Goal: Feedback & Contribution: Leave review/rating

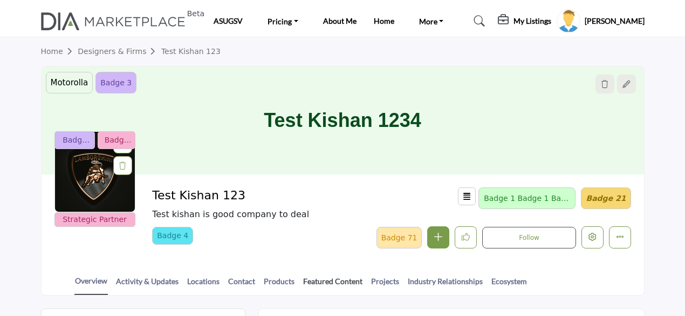
click at [321, 279] on link "Featured Content" at bounding box center [333, 284] width 60 height 19
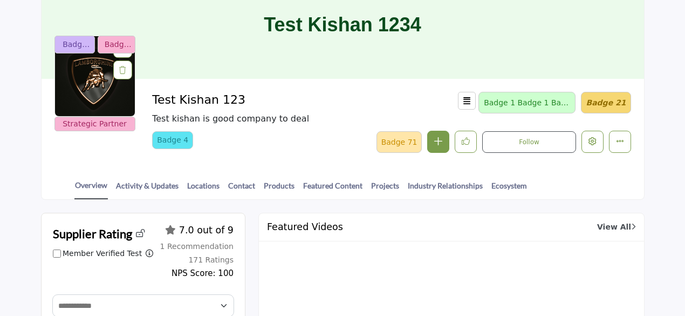
scroll to position [54, 0]
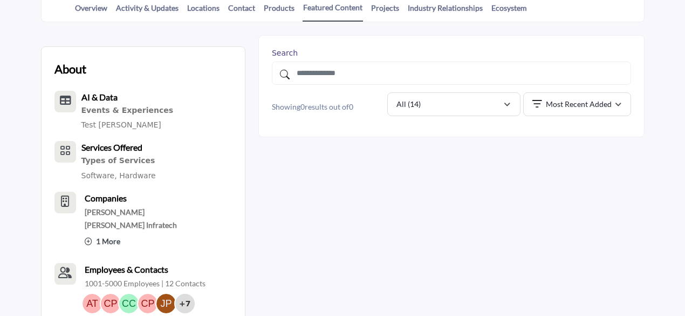
scroll to position [341, 0]
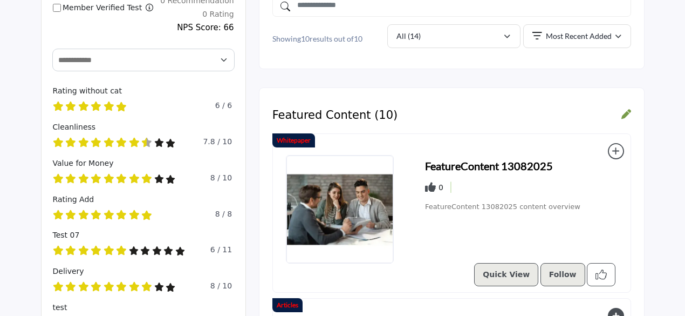
click at [598, 276] on icon "Like Resources" at bounding box center [600, 274] width 11 height 11
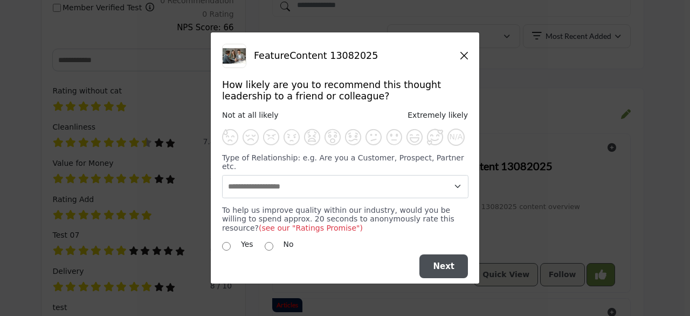
click at [407, 154] on div "How likely are you to recommend this thought leadership to a friend or colleagu…" at bounding box center [345, 165] width 246 height 173
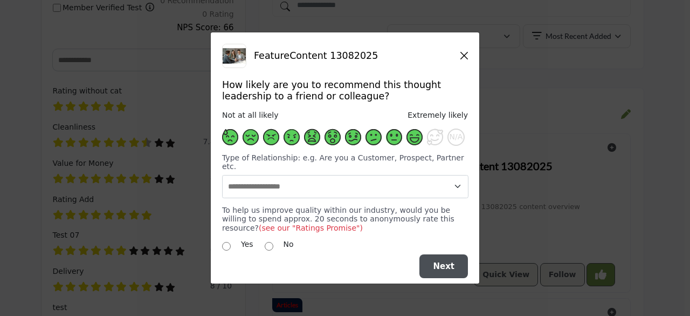
click at [410, 145] on span "Supplier Rating and Recommendation Modal" at bounding box center [415, 137] width 16 height 16
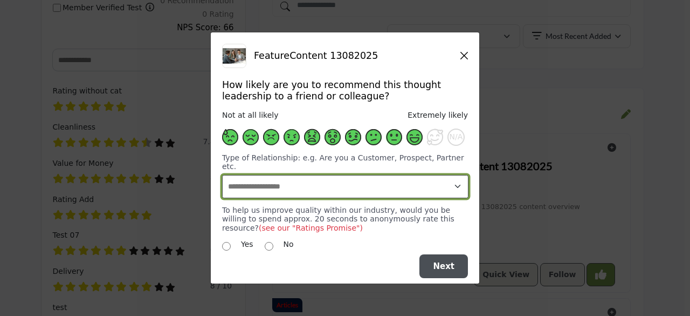
click at [408, 185] on select "**********" at bounding box center [345, 186] width 247 height 23
select select "**********"
click at [222, 175] on select "**********" at bounding box center [345, 186] width 247 height 23
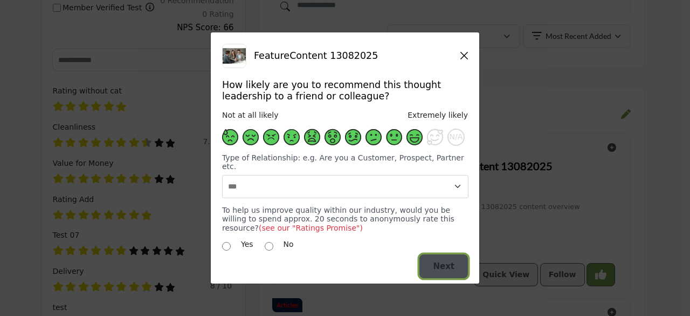
click at [428, 261] on button "Next" at bounding box center [444, 266] width 49 height 24
click at [0, 0] on div at bounding box center [0, 0] width 0 height 0
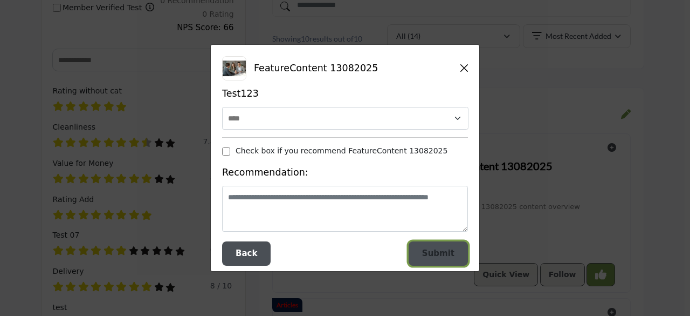
click at [429, 257] on span "Submit" at bounding box center [438, 253] width 32 height 10
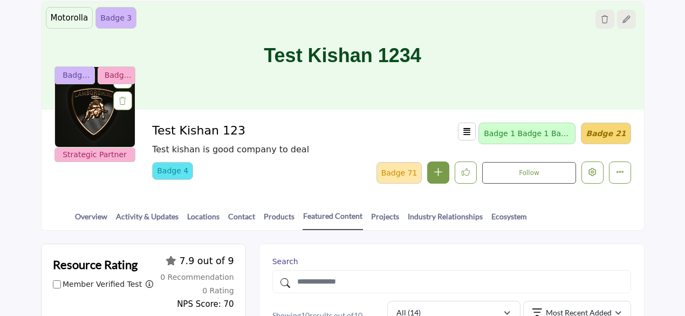
scroll to position [17, 0]
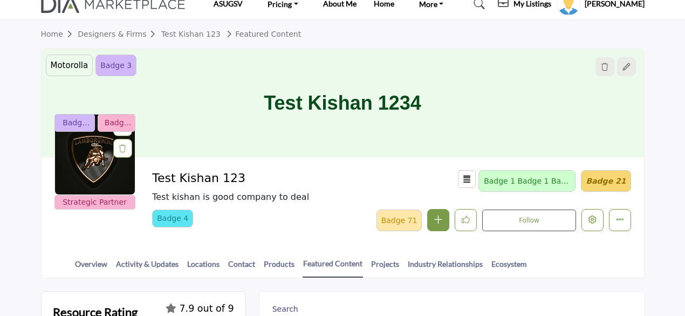
click at [92, 255] on div "Overview Activity & Updates Locations Contact Products Featured Content Project…" at bounding box center [357, 260] width 576 height 33
click at [94, 263] on link "Overview" at bounding box center [90, 267] width 33 height 19
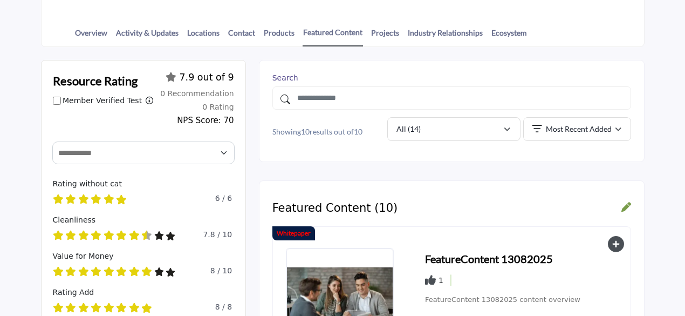
scroll to position [287, 0]
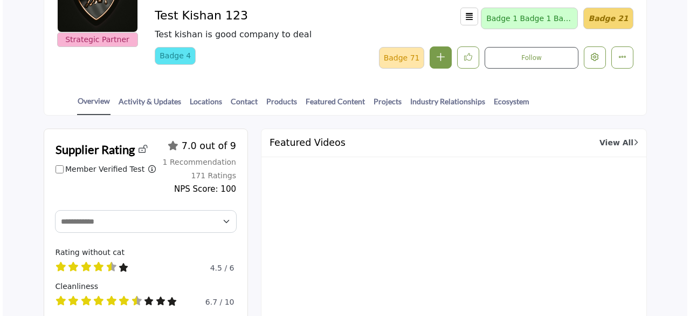
scroll to position [87, 0]
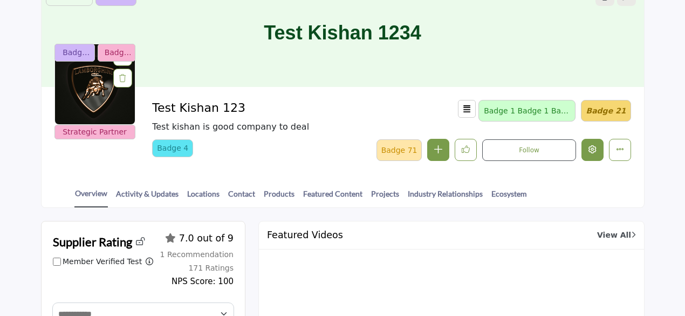
click at [595, 150] on icon "Edit company" at bounding box center [592, 149] width 8 height 8
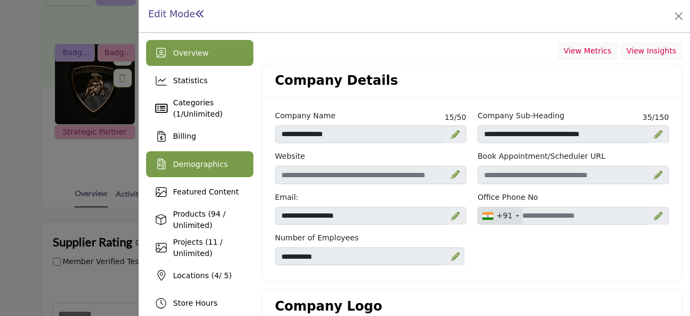
click at [206, 160] on span "Demographics" at bounding box center [200, 164] width 54 height 9
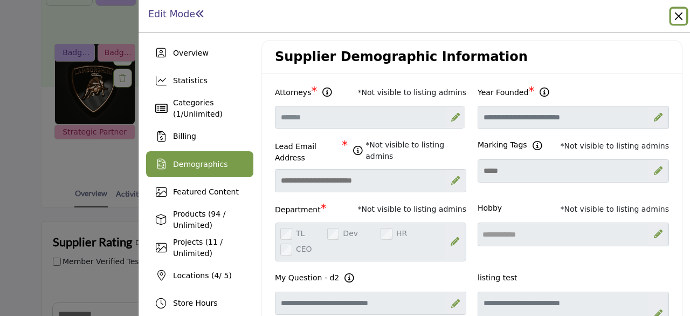
click at [680, 19] on button "Close" at bounding box center [679, 16] width 15 height 15
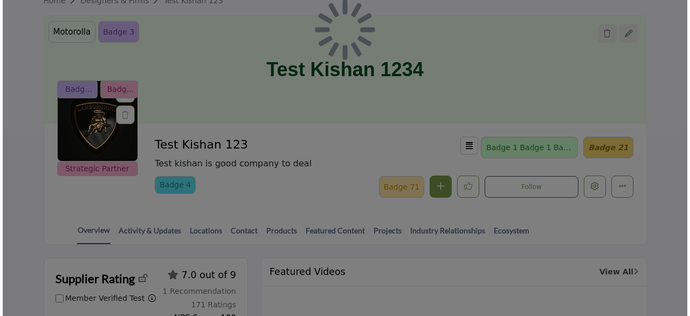
scroll to position [33, 0]
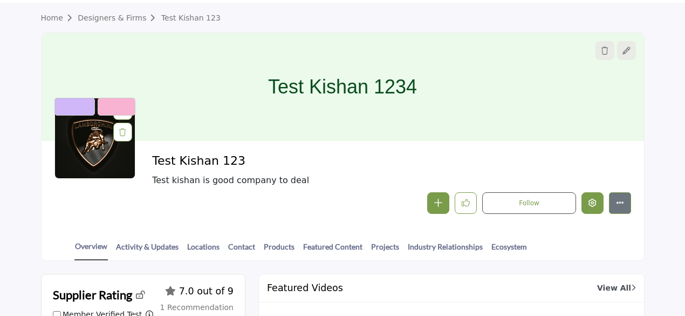
click at [598, 203] on button "Edit company" at bounding box center [592, 203] width 22 height 22
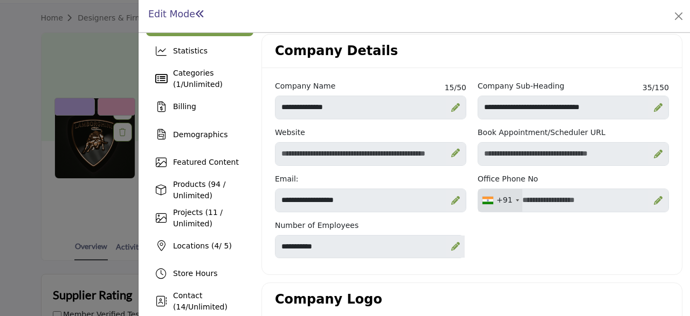
scroll to position [54, 0]
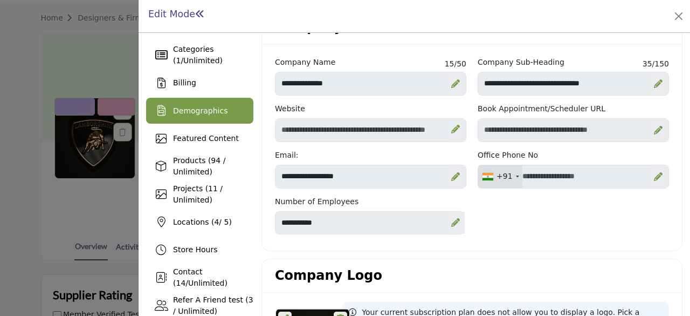
click at [186, 115] on div "Demographics" at bounding box center [200, 110] width 54 height 11
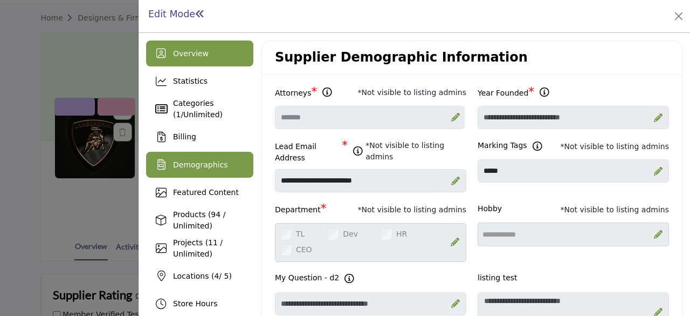
click at [179, 57] on span "Overview" at bounding box center [191, 53] width 36 height 9
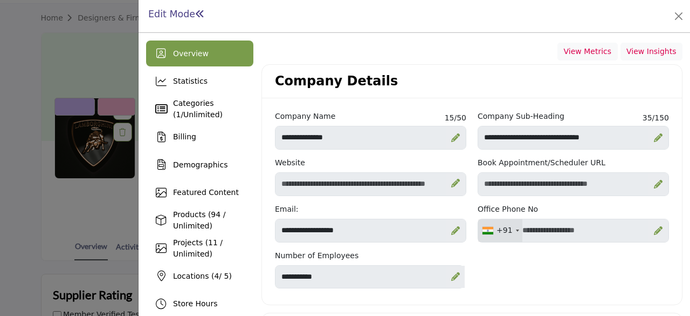
click at [655, 228] on icon at bounding box center [658, 230] width 9 height 9
click at [0, 0] on icon at bounding box center [0, 0] width 0 height 0
click at [654, 228] on icon at bounding box center [658, 230] width 9 height 9
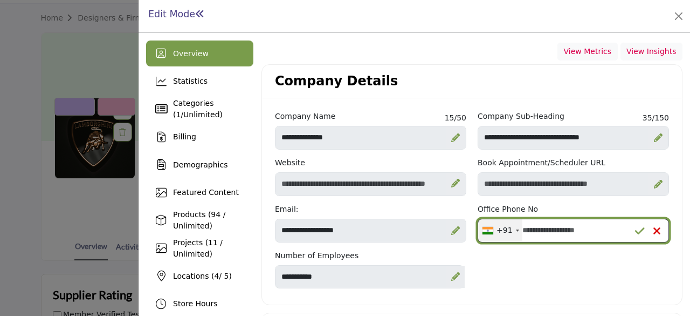
click at [588, 231] on input "Office Number" at bounding box center [573, 230] width 191 height 24
type input "**********"
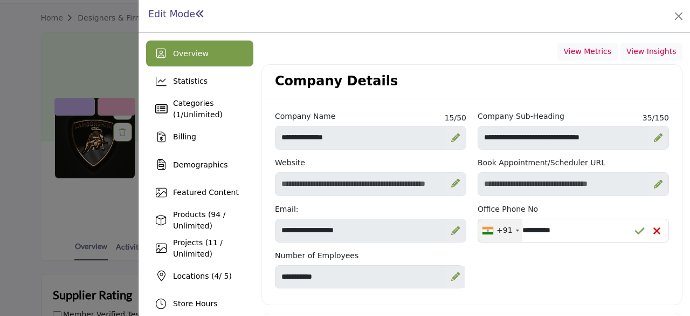
click at [639, 230] on icon at bounding box center [640, 230] width 10 height 11
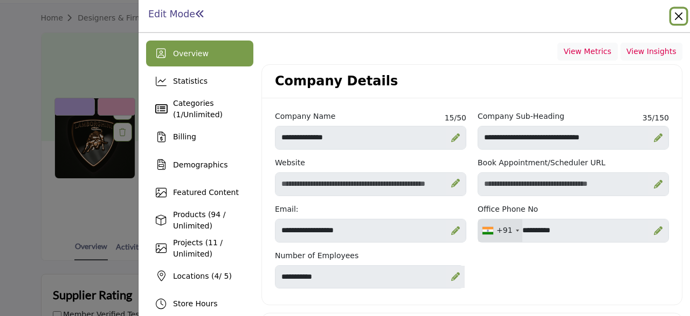
click at [676, 16] on button "Close" at bounding box center [679, 16] width 15 height 15
